Goal: Task Accomplishment & Management: Use online tool/utility

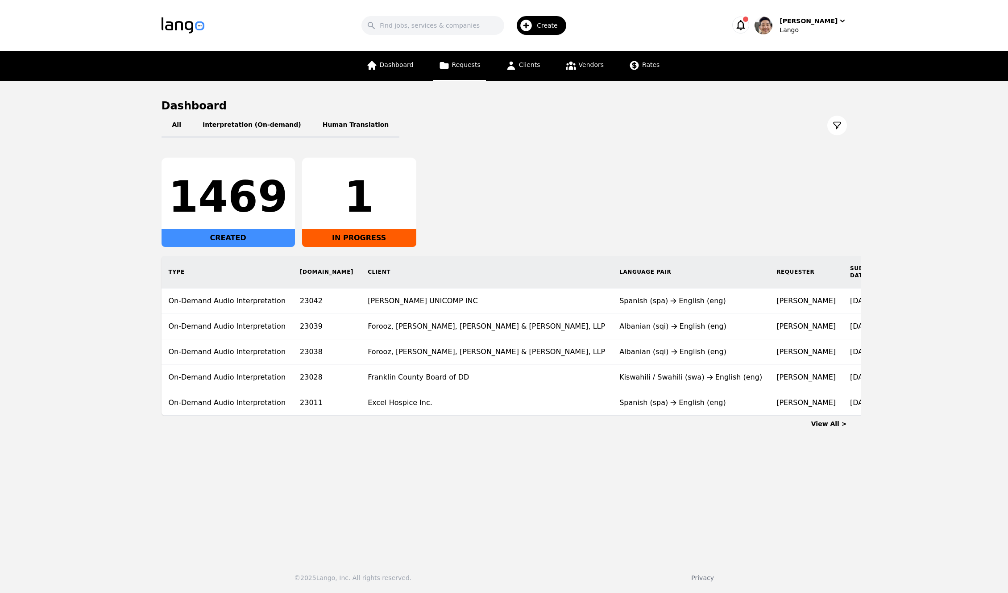
click at [472, 68] on span "Requests" at bounding box center [466, 64] width 29 height 7
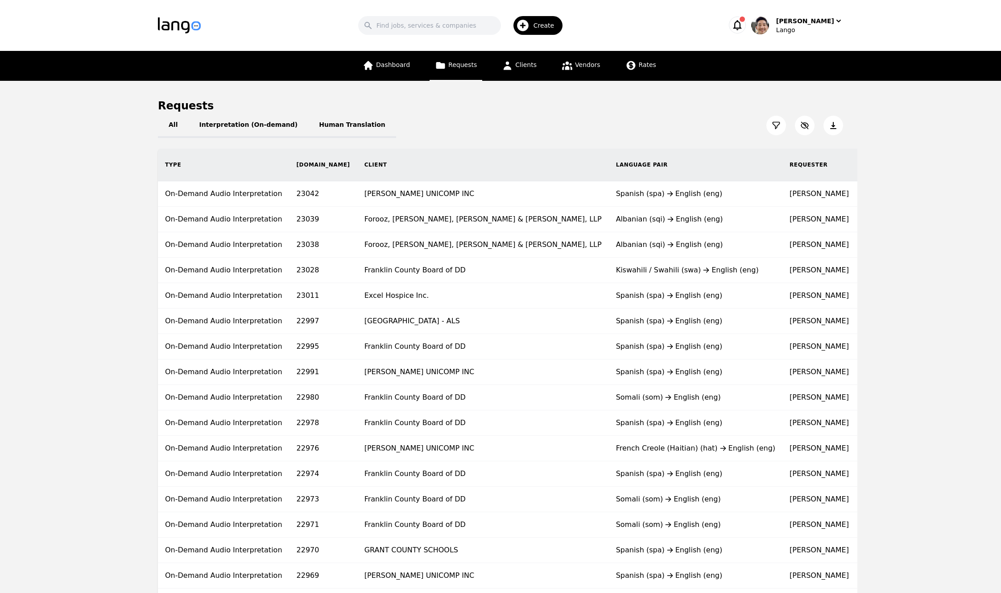
click at [911, 172] on main "Requests All Interpretation (On-demand) Human Translation Type [DOMAIN_NAME] Cl…" at bounding box center [500, 480] width 1001 height 798
click at [775, 126] on icon at bounding box center [776, 125] width 7 height 7
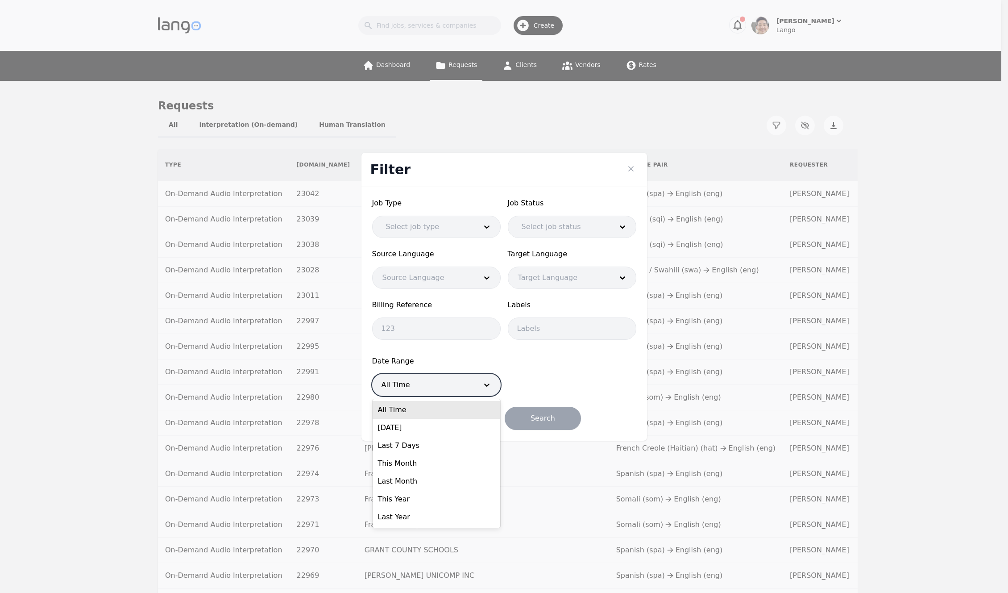
click at [447, 390] on div at bounding box center [423, 384] width 101 height 21
click at [419, 443] on div "Last 7 Days" at bounding box center [437, 445] width 128 height 18
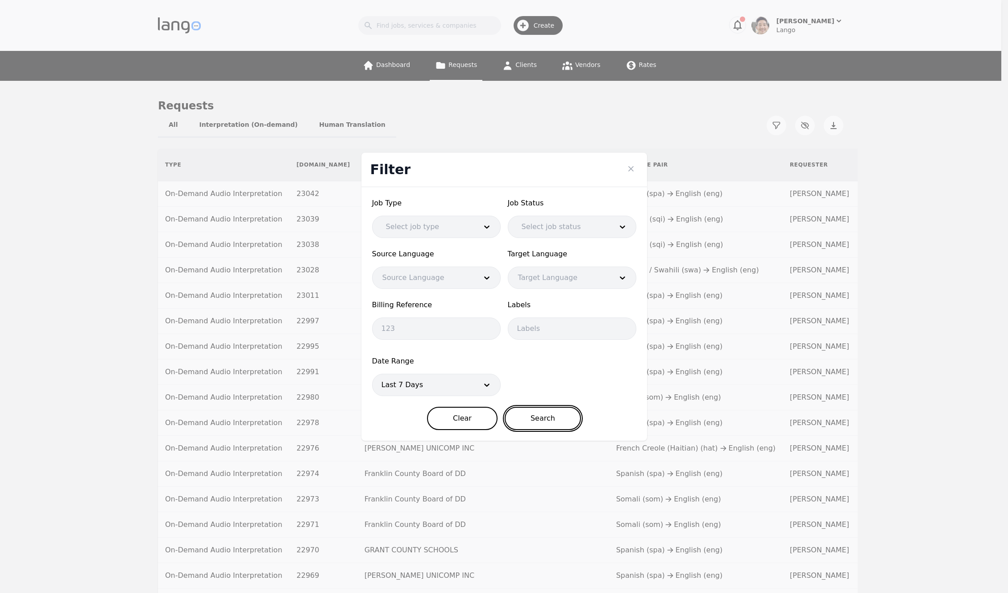
click at [543, 419] on button "Search" at bounding box center [543, 417] width 76 height 23
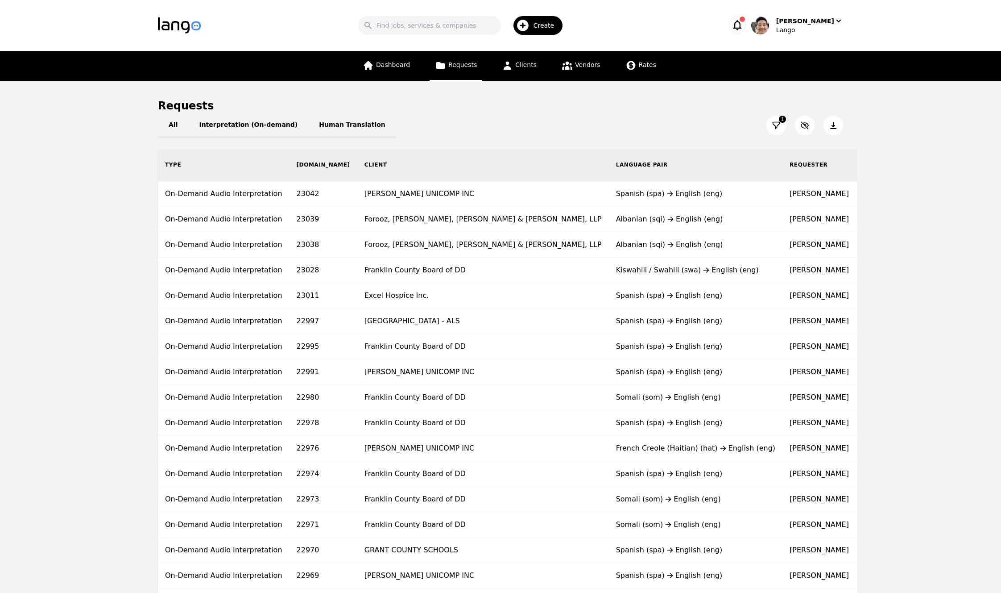
click at [955, 182] on main "Requests All Interpretation (On-demand) Human Translation 1 Type [DOMAIN_NAME] …" at bounding box center [500, 480] width 1001 height 798
click at [840, 128] on button at bounding box center [834, 126] width 20 height 20
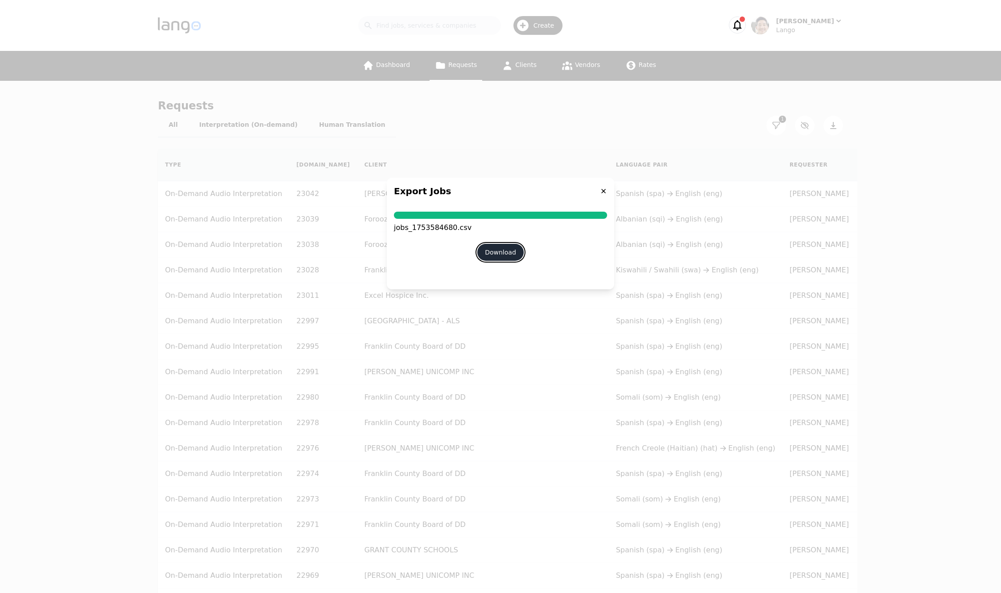
click at [509, 250] on button "Download" at bounding box center [500, 252] width 46 height 17
